Goal: Task Accomplishment & Management: Use online tool/utility

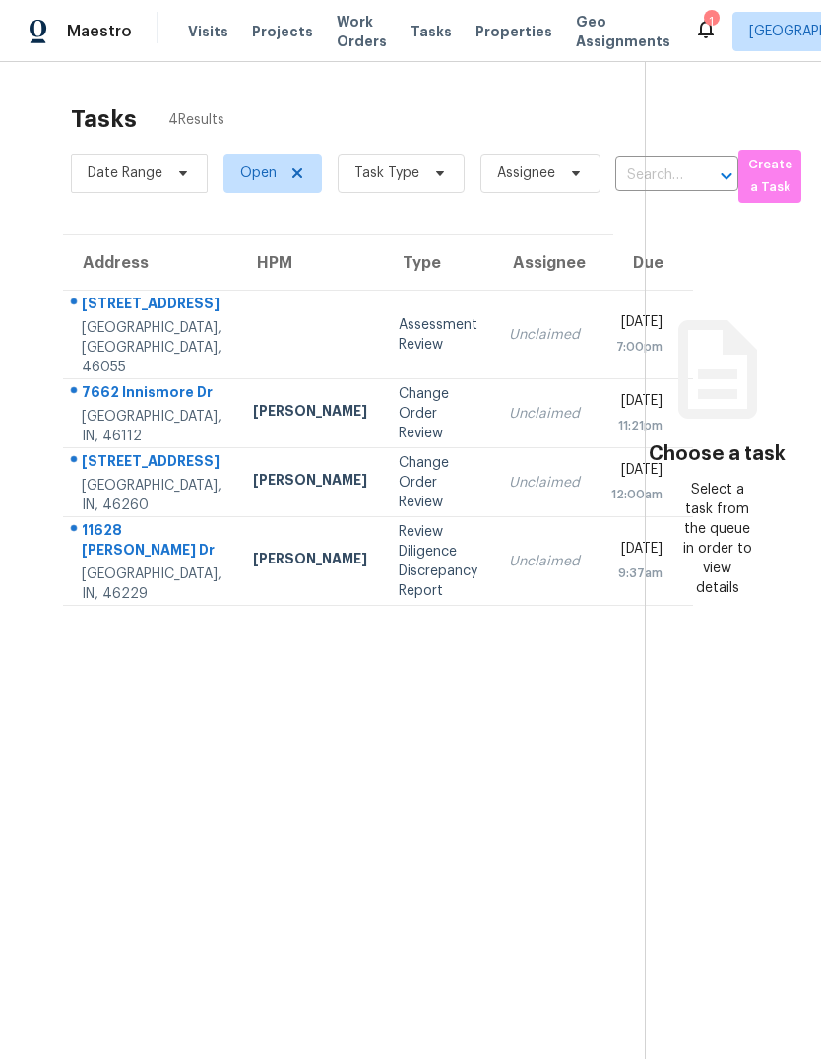
click at [399, 440] on div "Change Order Review" at bounding box center [438, 413] width 79 height 59
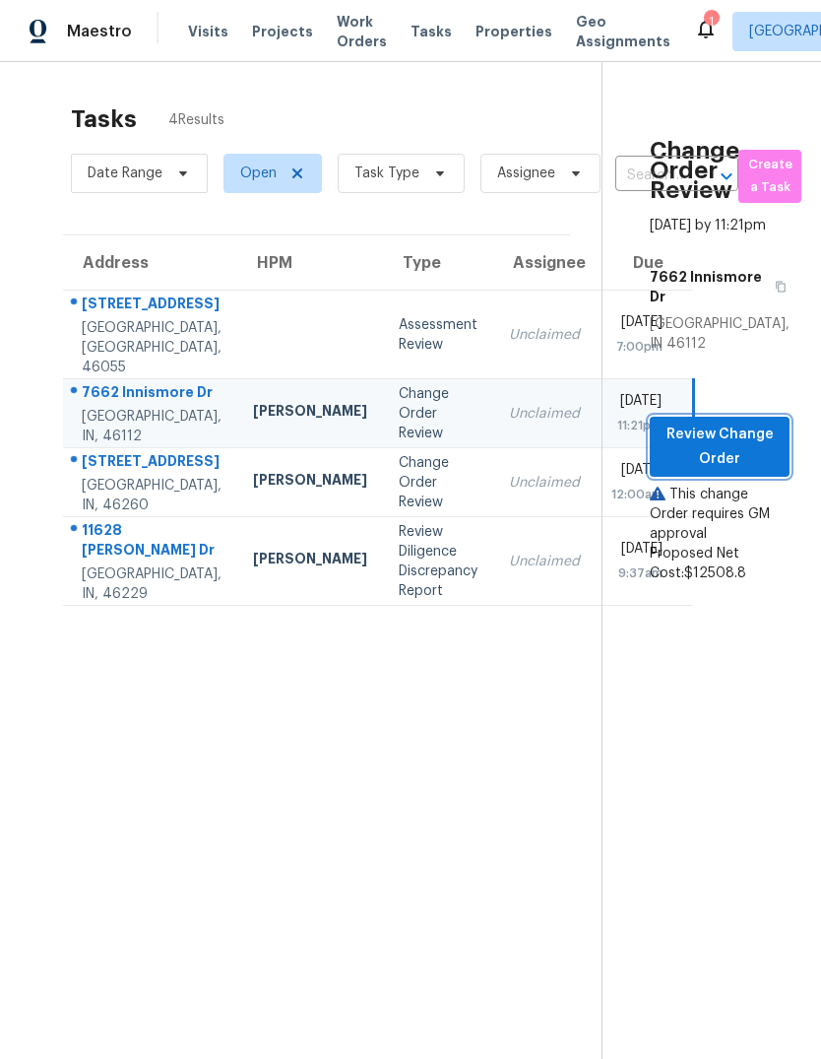
click at [748, 471] on span "Review Change Order" at bounding box center [720, 446] width 108 height 48
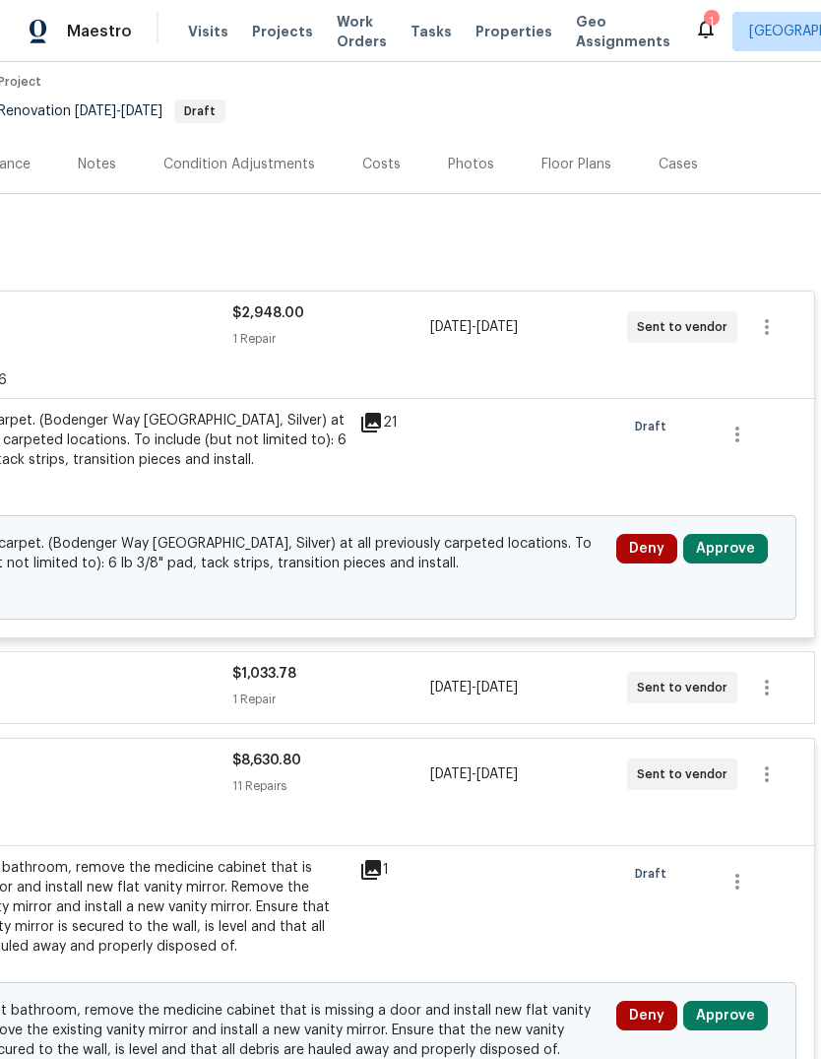
scroll to position [163, 291]
click at [737, 538] on button "Approve" at bounding box center [725, 549] width 85 height 30
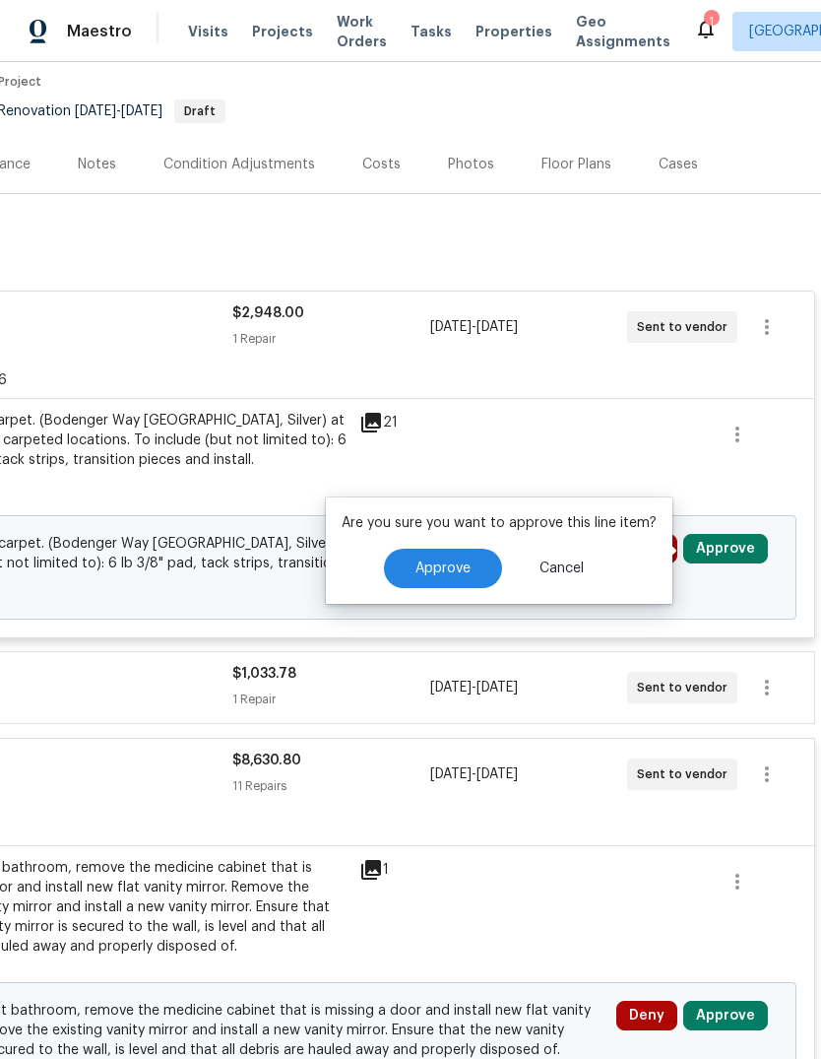
click at [466, 559] on button "Approve" at bounding box center [443, 568] width 118 height 39
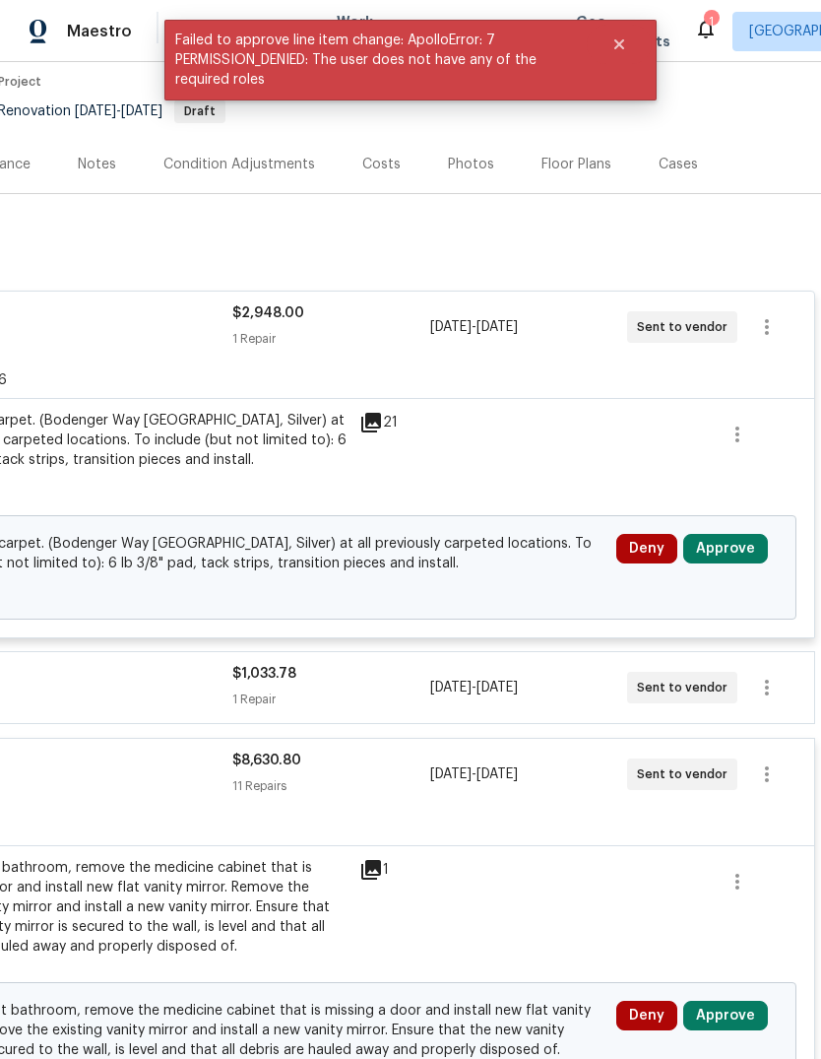
click at [528, 1042] on span "In basement bathroom, remove the medicine cabinet that is missing a door and in…" at bounding box center [265, 1030] width 680 height 59
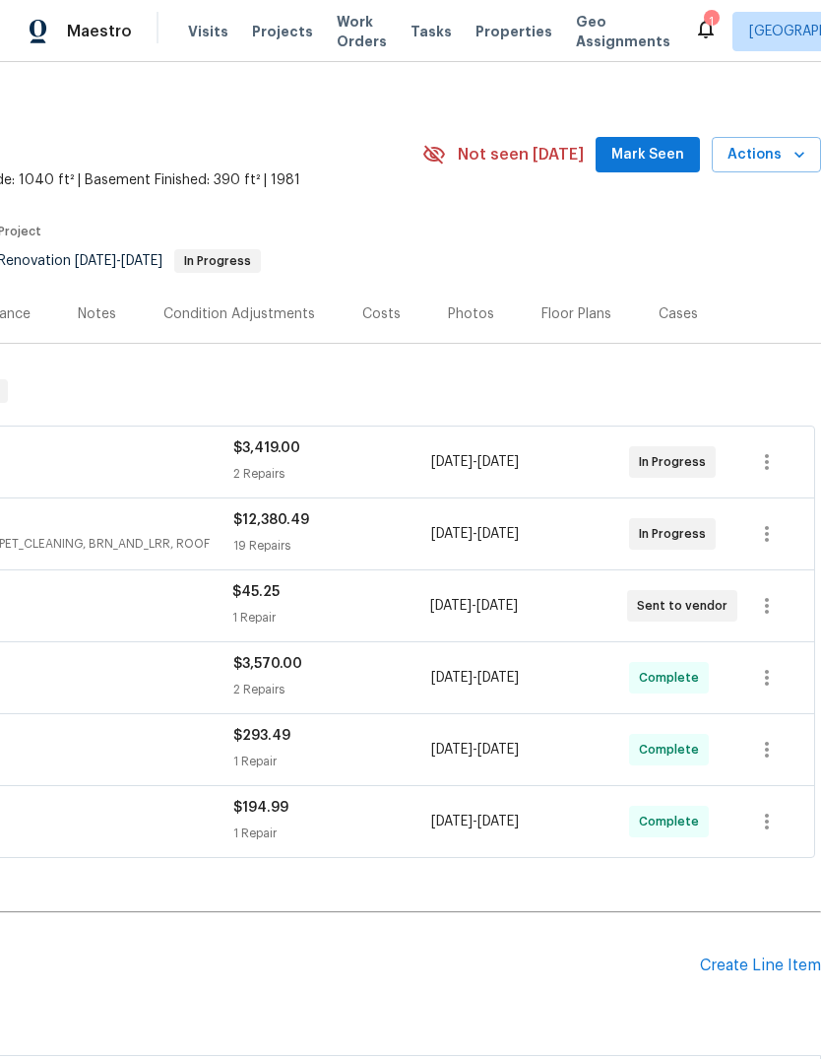
scroll to position [14, 291]
click at [776, 162] on span "Actions" at bounding box center [767, 155] width 78 height 25
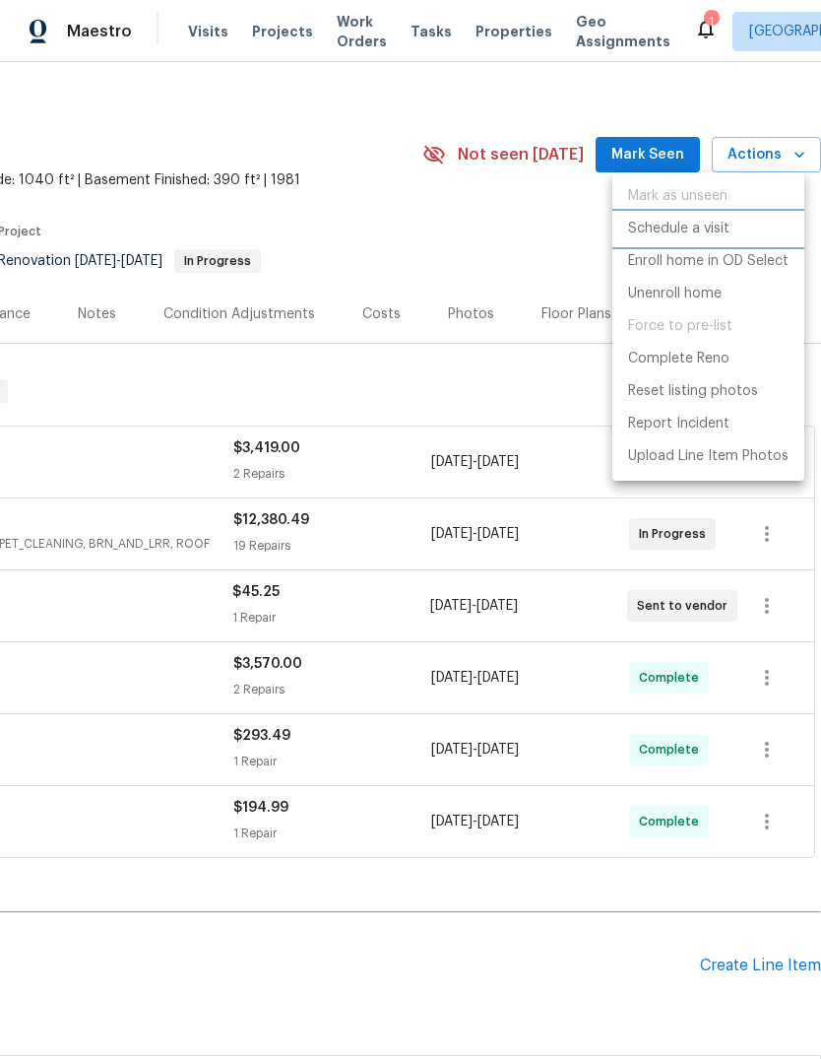
click at [686, 232] on p "Schedule a visit" at bounding box center [678, 229] width 101 height 21
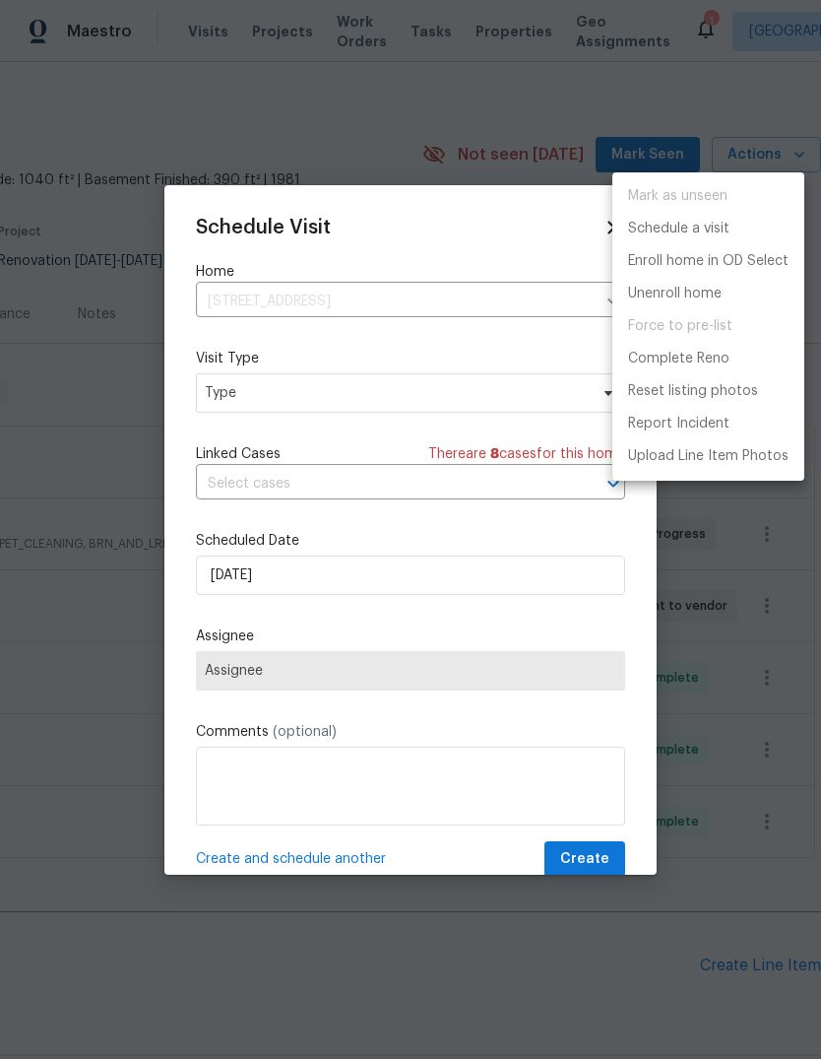
click at [324, 398] on div at bounding box center [410, 529] width 821 height 1059
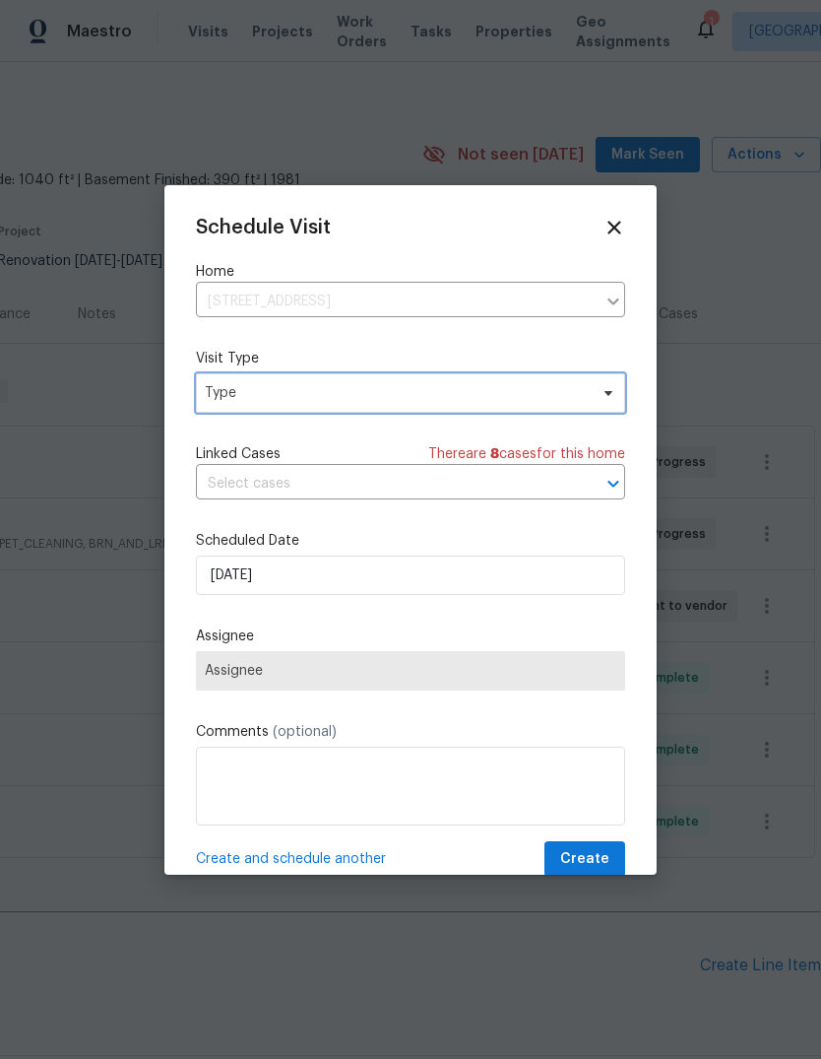
click at [408, 406] on span "Type" at bounding box center [410, 392] width 429 height 39
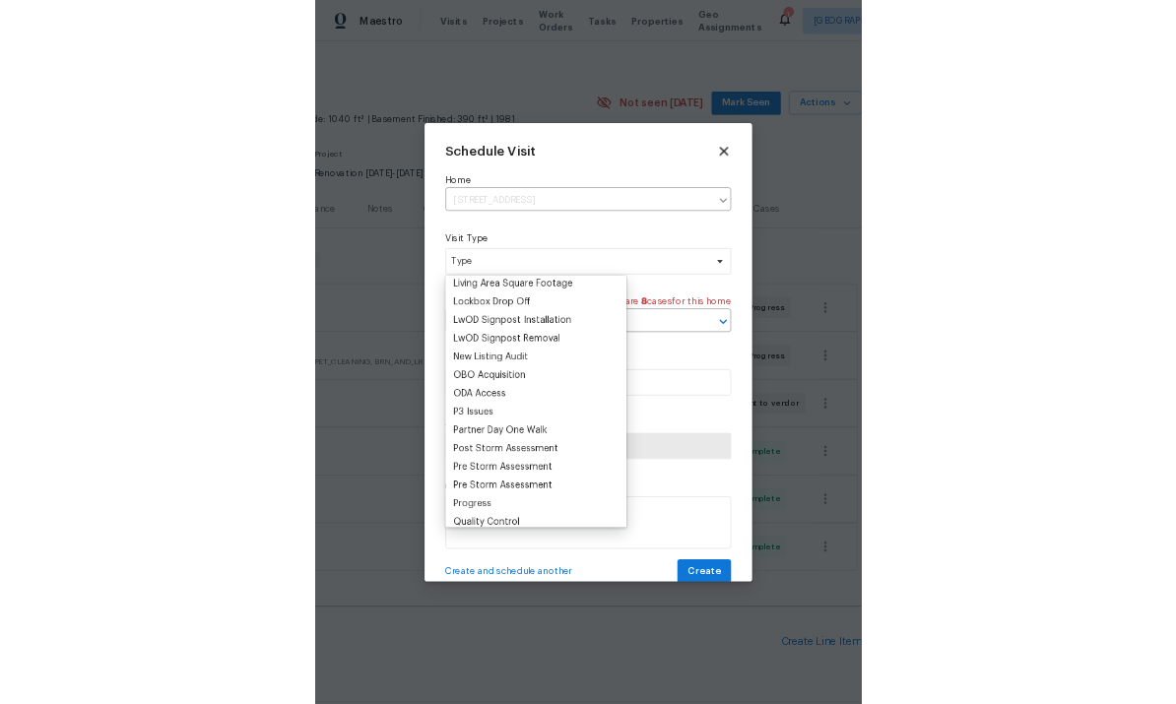
scroll to position [1123, 0]
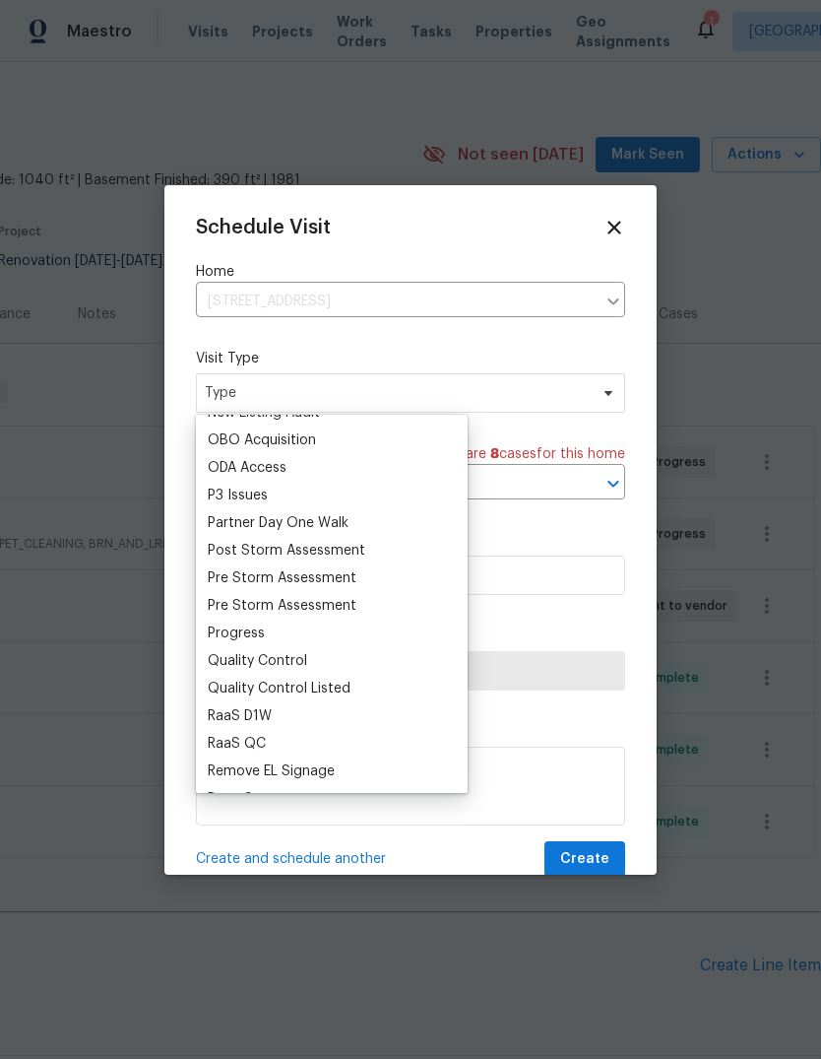
click at [290, 629] on div "Progress" at bounding box center [332, 633] width 260 height 28
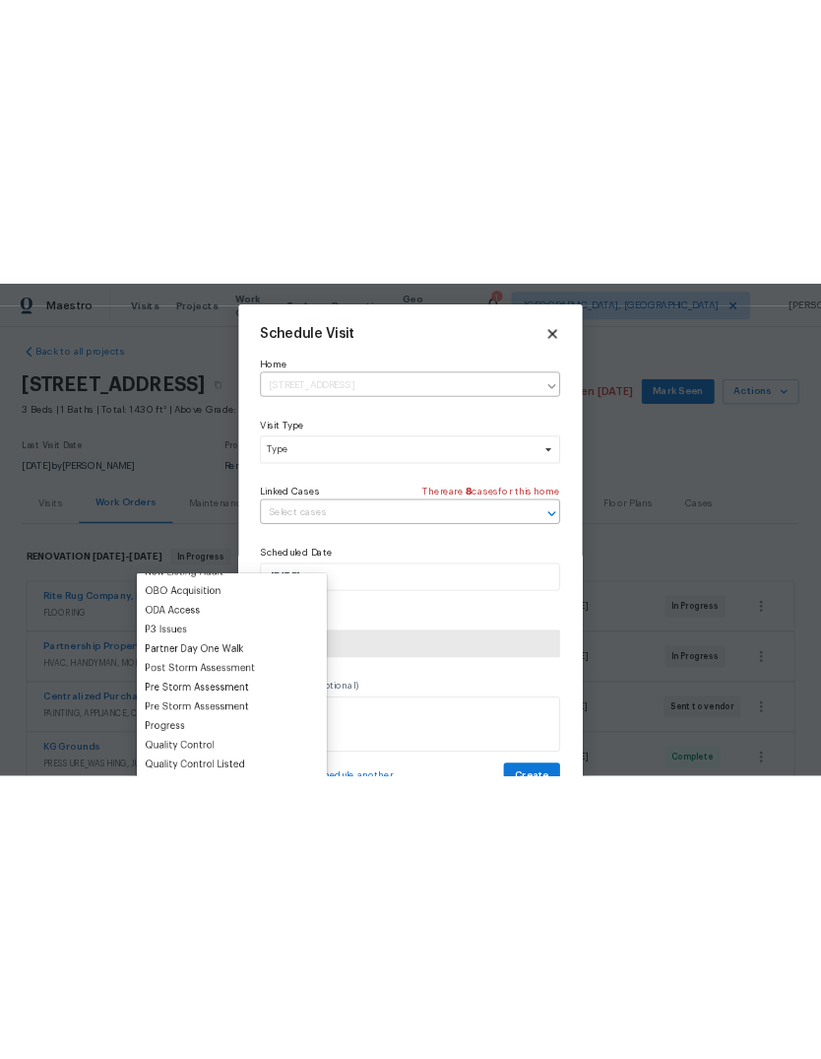
scroll to position [14, 0]
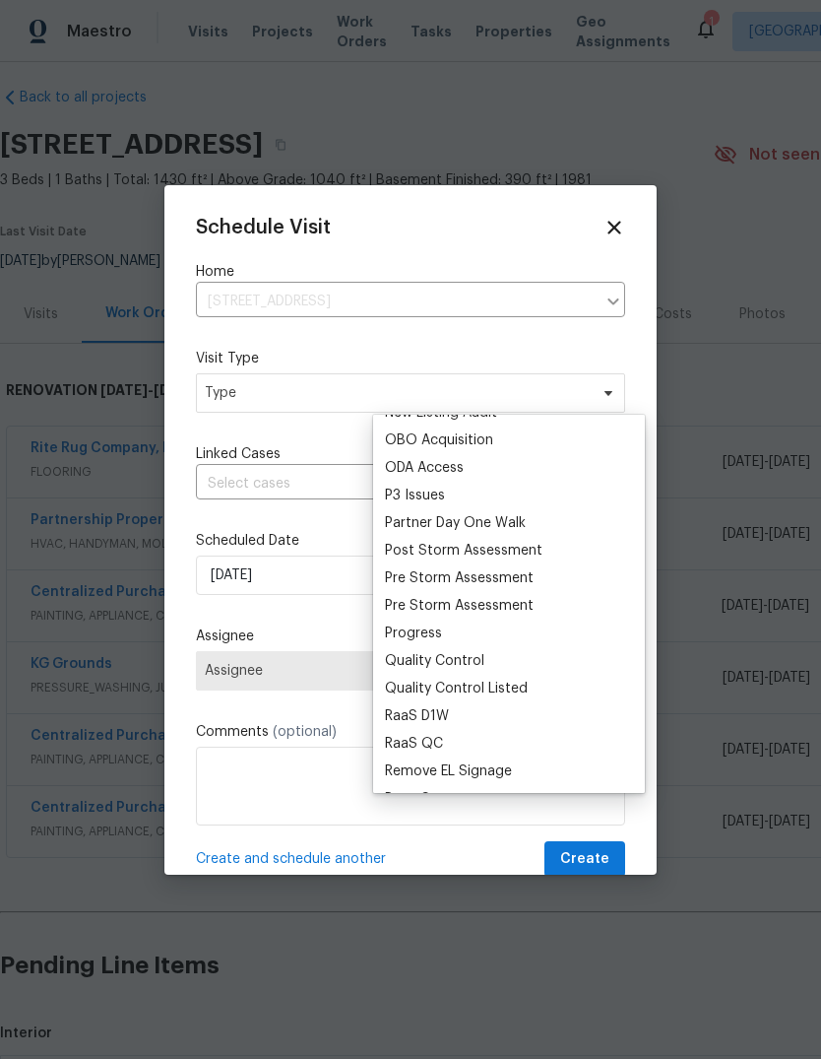
click at [591, 637] on div "Progress" at bounding box center [509, 633] width 260 height 28
click at [433, 631] on div "Progress" at bounding box center [413, 633] width 57 height 20
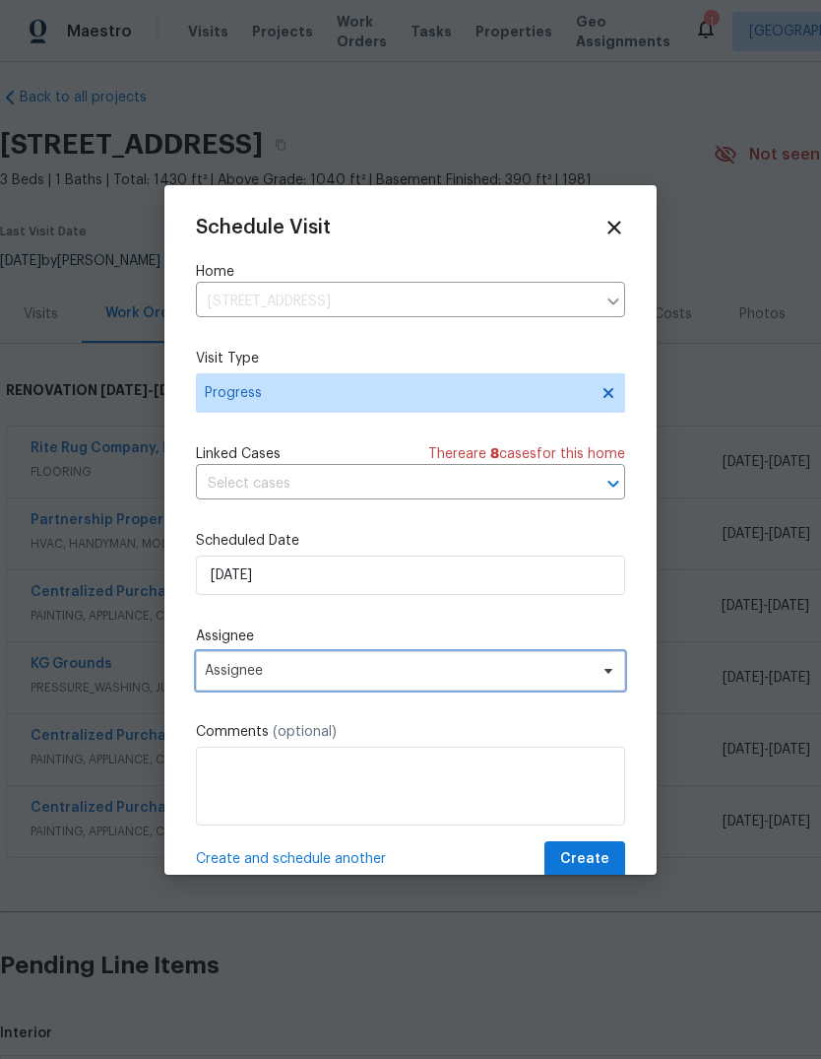
click at [372, 675] on span "Assignee" at bounding box center [398, 671] width 386 height 16
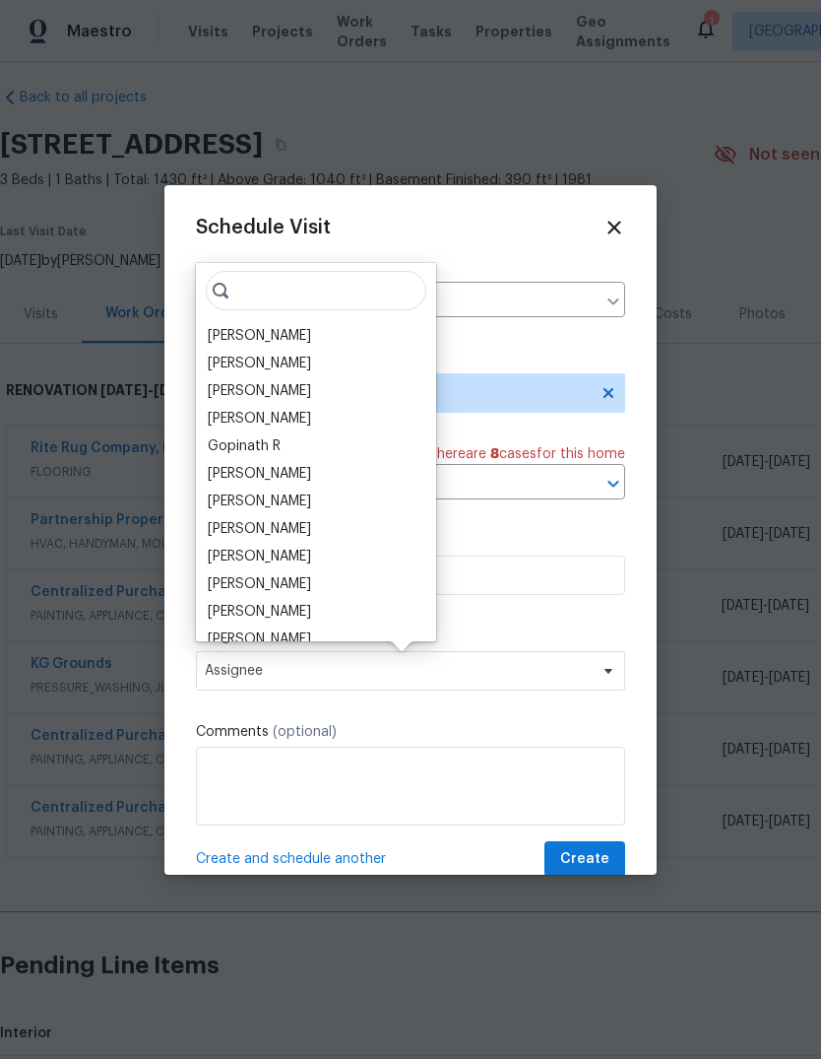
click at [272, 328] on div "[PERSON_NAME]" at bounding box center [259, 336] width 103 height 20
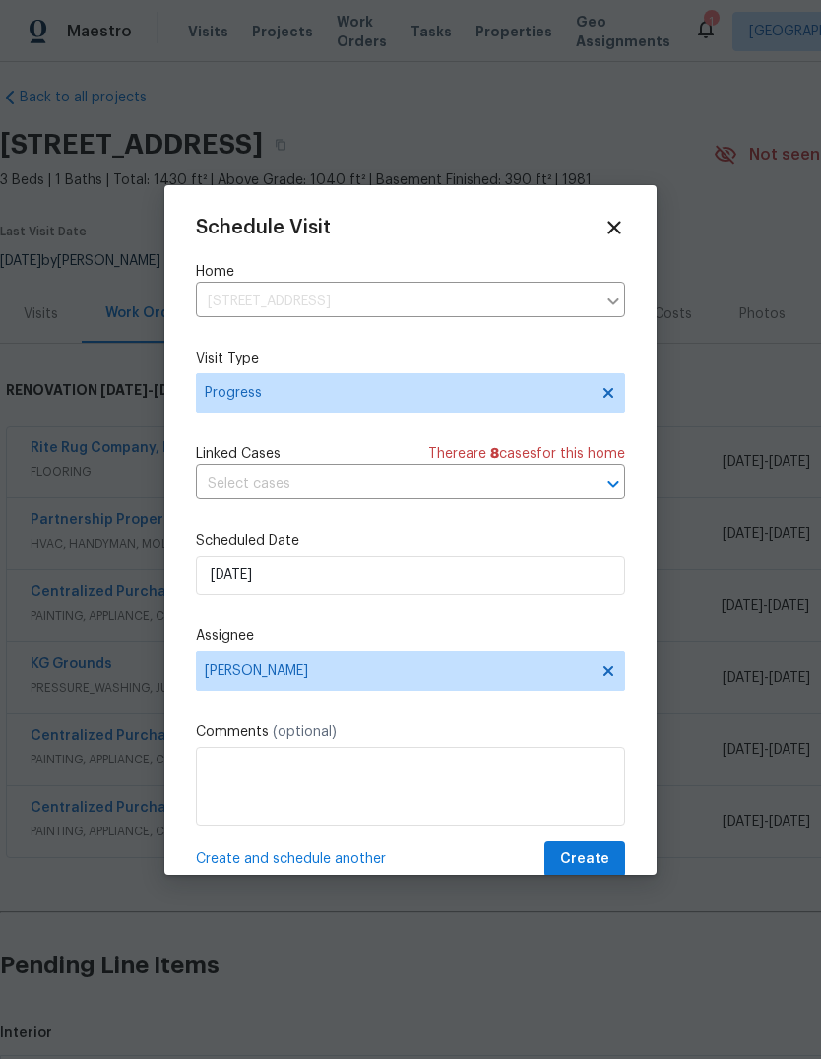
click at [369, 855] on span "Create and schedule another" at bounding box center [291, 859] width 190 height 20
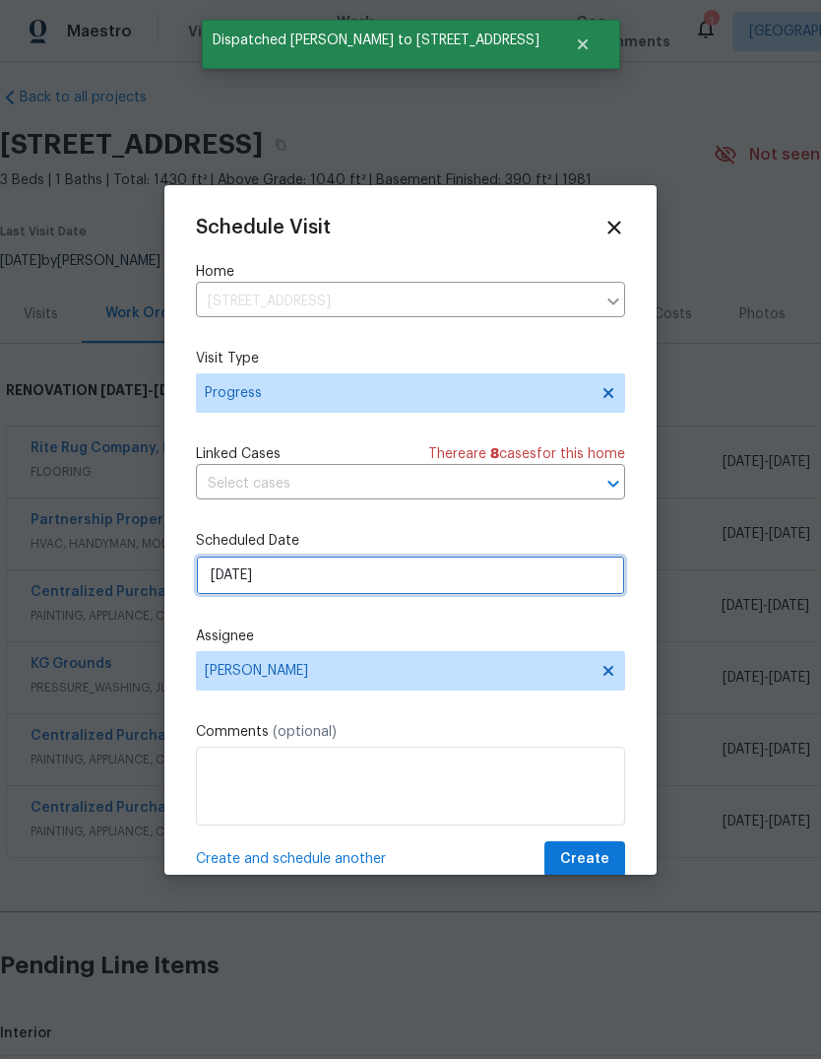
click at [368, 580] on input "[DATE]" at bounding box center [410, 574] width 429 height 39
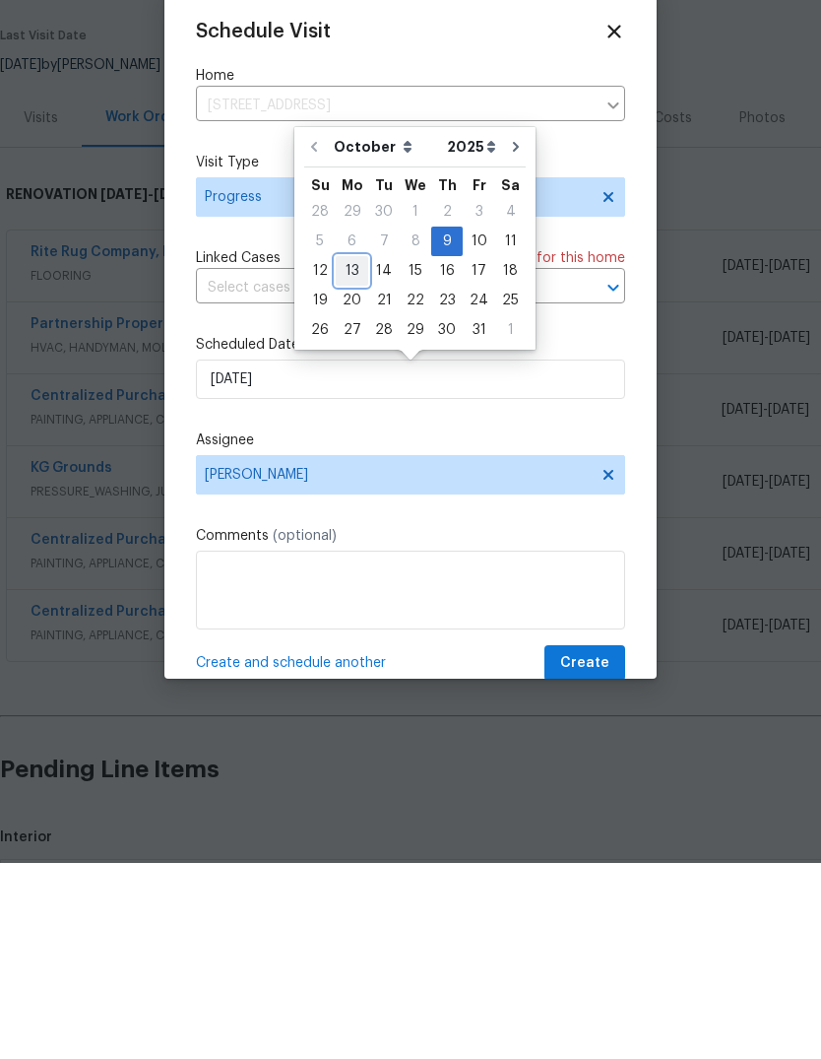
click at [363, 453] on div "13" at bounding box center [352, 467] width 32 height 28
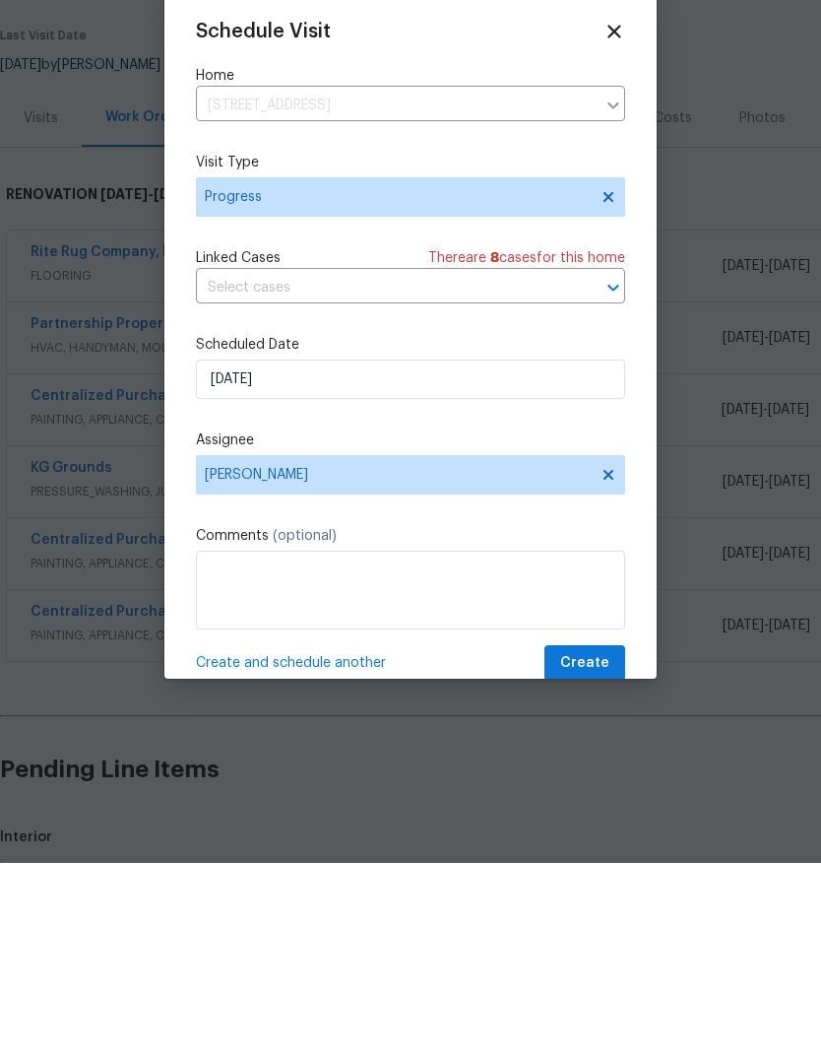
scroll to position [74, 0]
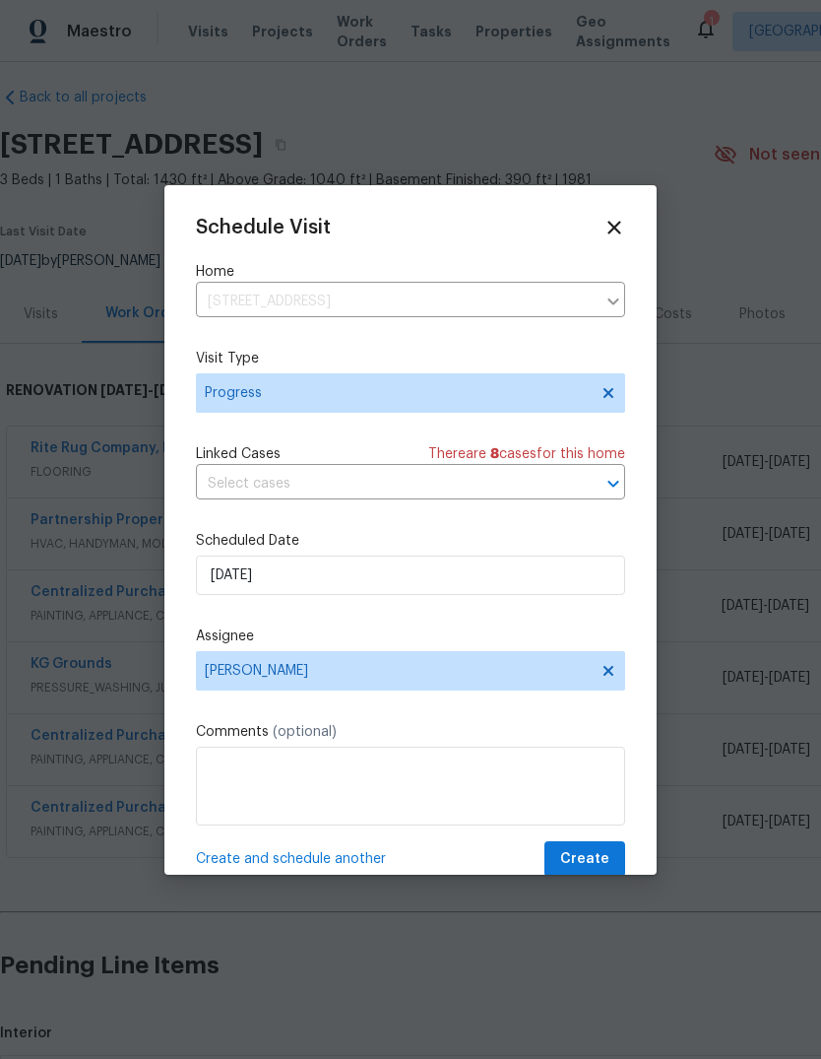
click at [354, 862] on span "Create and schedule another" at bounding box center [291, 859] width 190 height 20
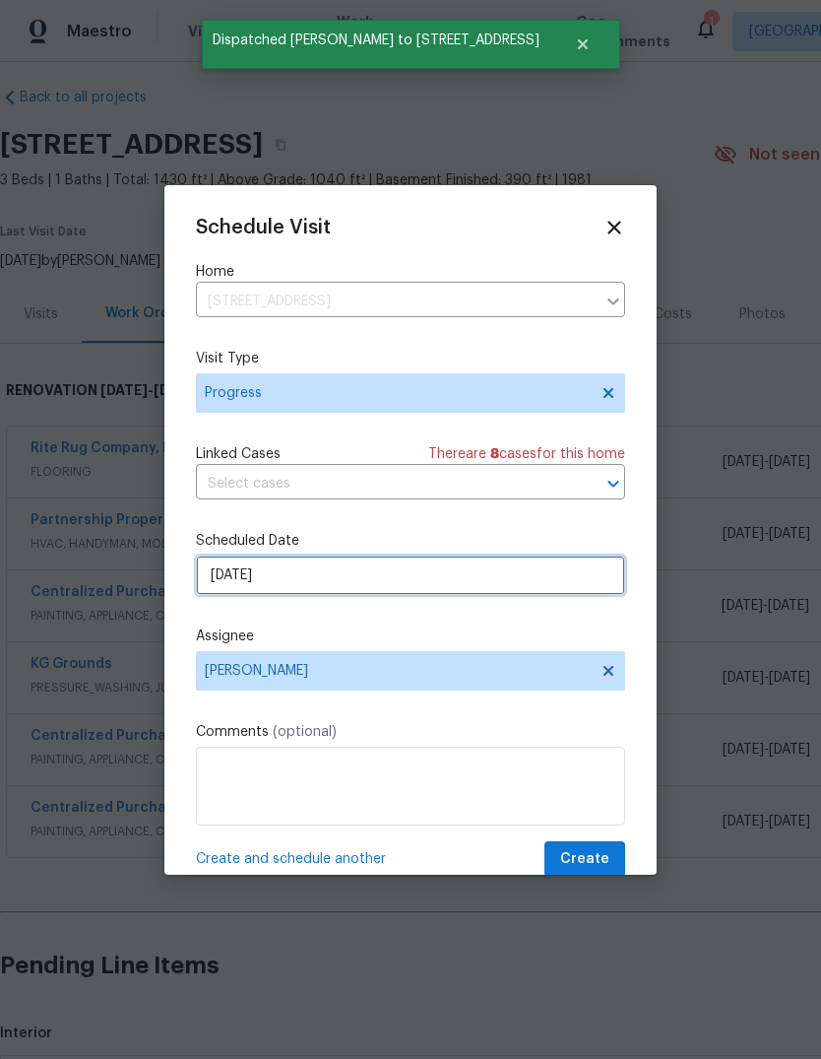
click at [528, 560] on input "10/13/2025" at bounding box center [410, 574] width 429 height 39
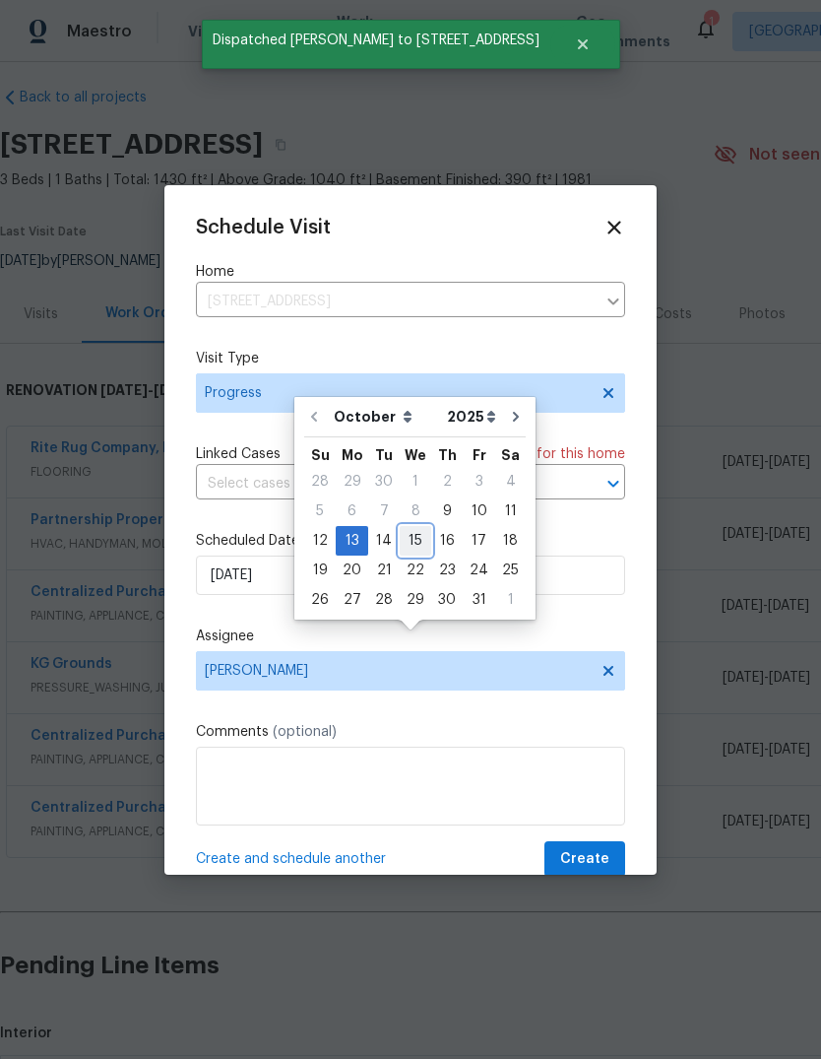
click at [417, 527] on div "15" at bounding box center [416, 541] width 32 height 28
type input "10/15/2025"
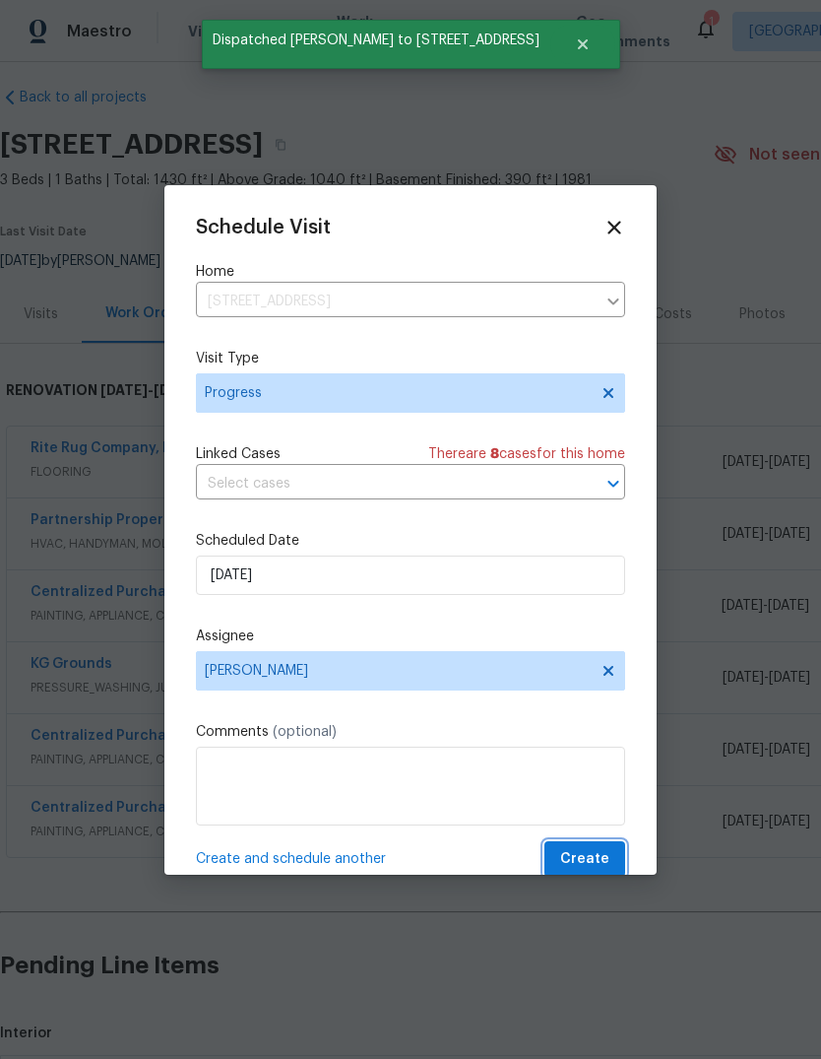
click at [603, 851] on span "Create" at bounding box center [584, 859] width 49 height 25
